Goal: Check status: Check status

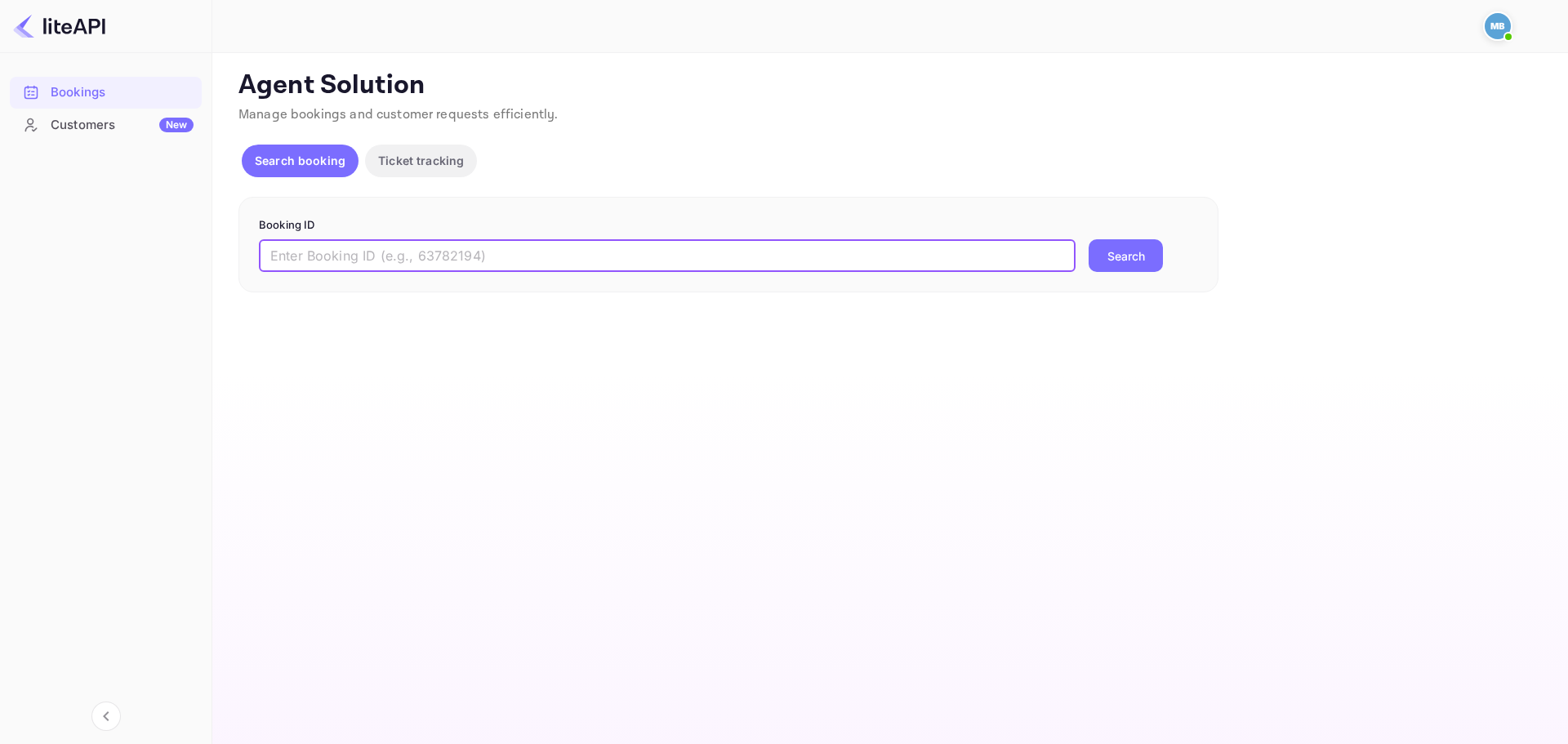
click at [558, 256] on input "text" at bounding box center [668, 256] width 817 height 32
paste input "9172256"
type input "9172256"
click at [1089, 239] on button "Search" at bounding box center [1125, 256] width 74 height 32
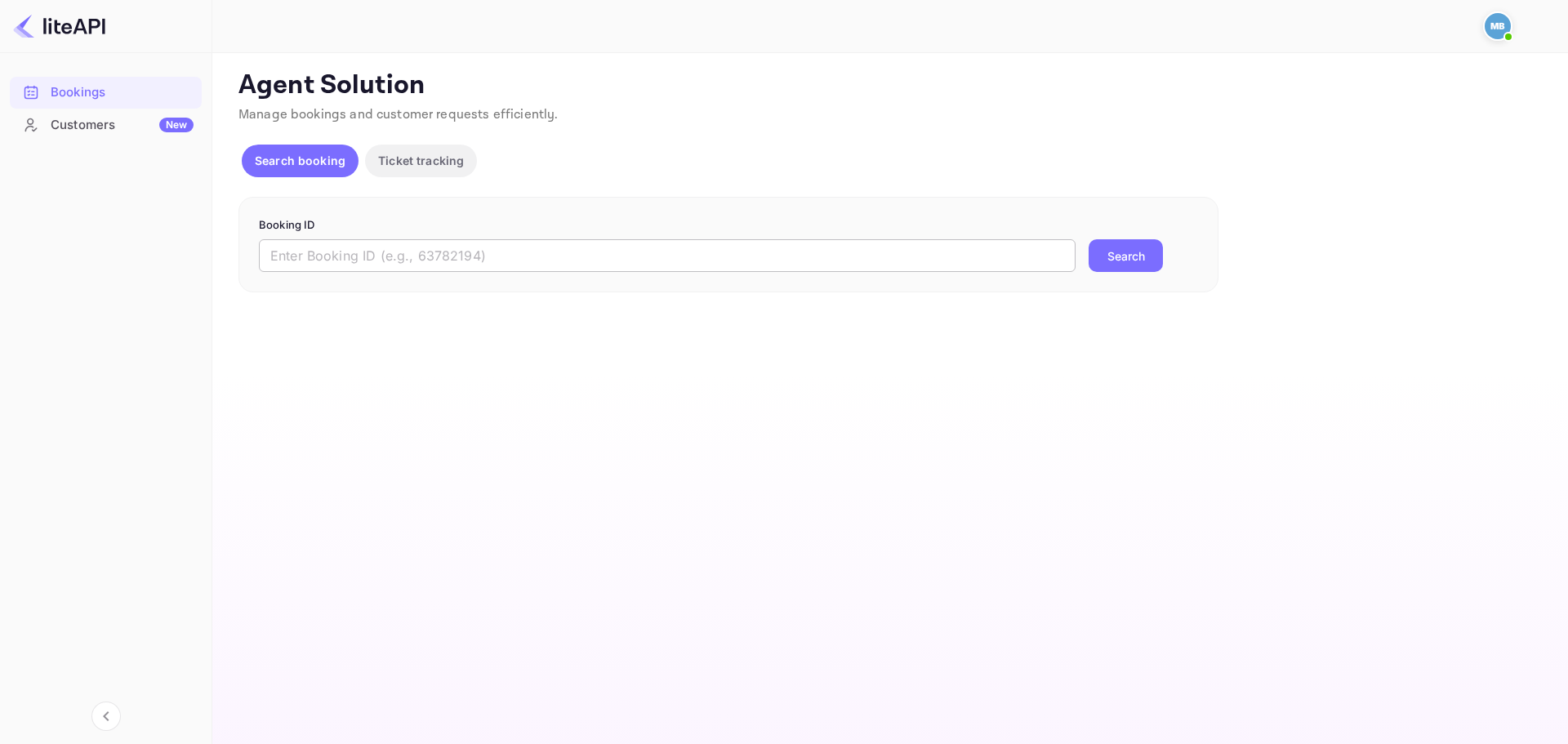
click at [765, 258] on input "text" at bounding box center [668, 256] width 817 height 32
paste input "8709762"
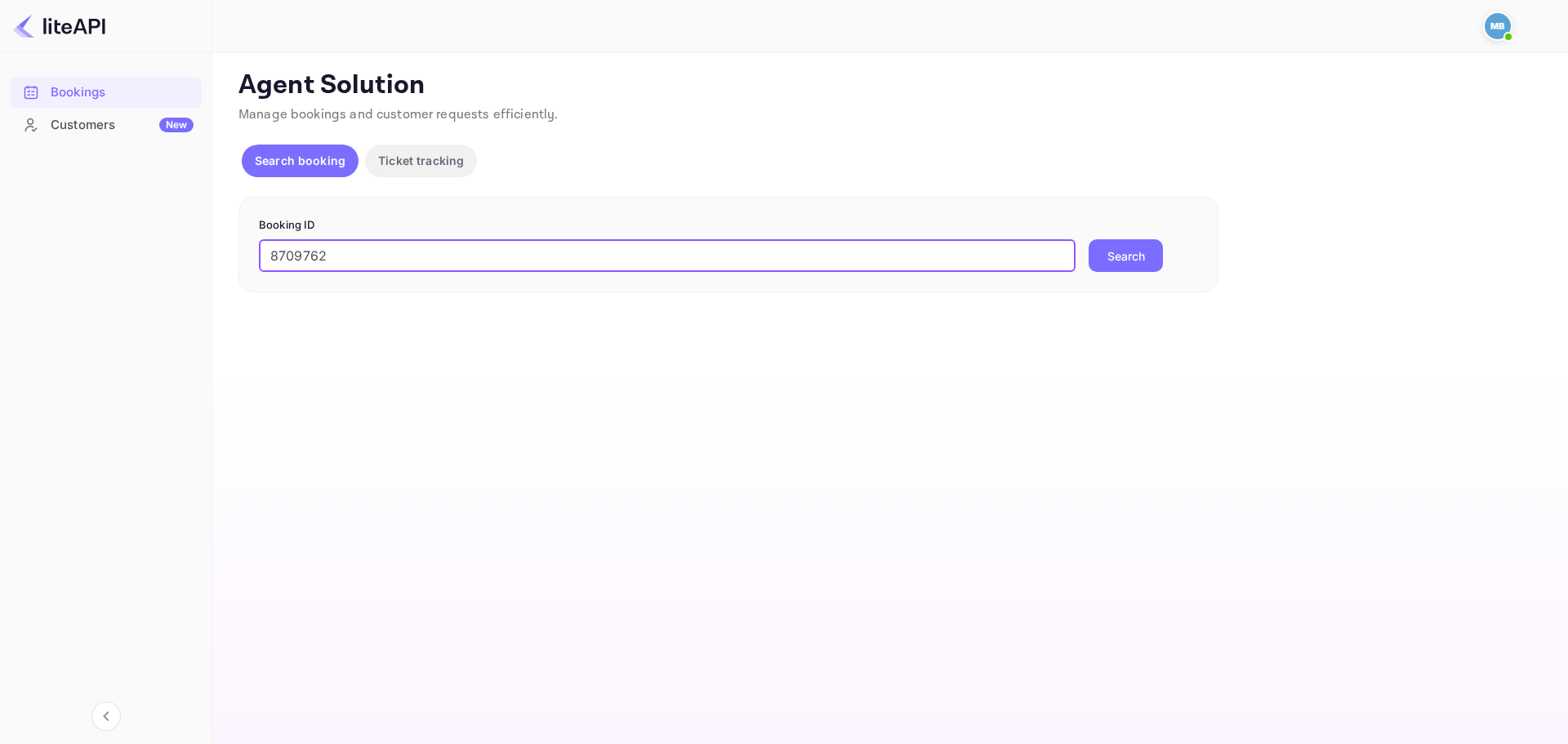
type input "8709762"
click at [1089, 239] on button "Search" at bounding box center [1125, 256] width 74 height 32
